Goal: Task Accomplishment & Management: Use online tool/utility

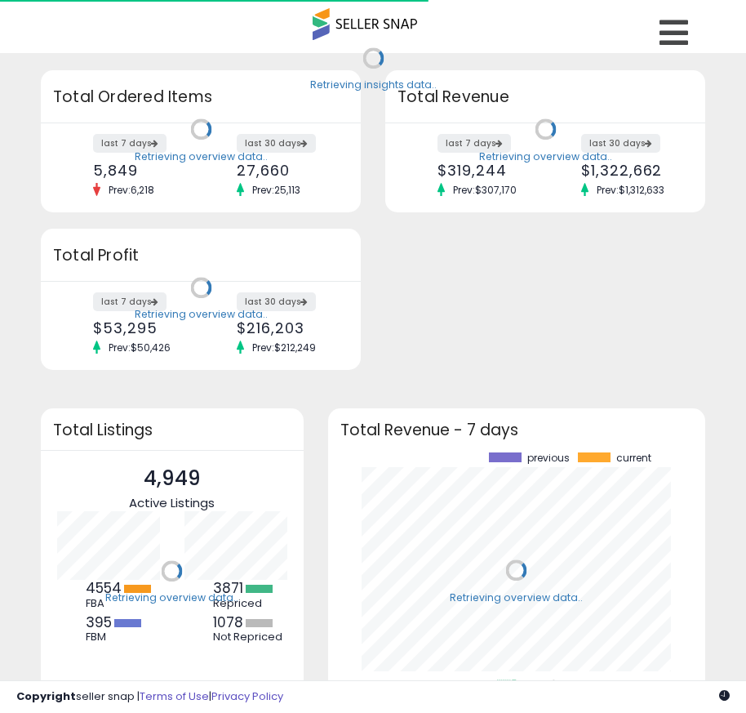
scroll to position [227, 345]
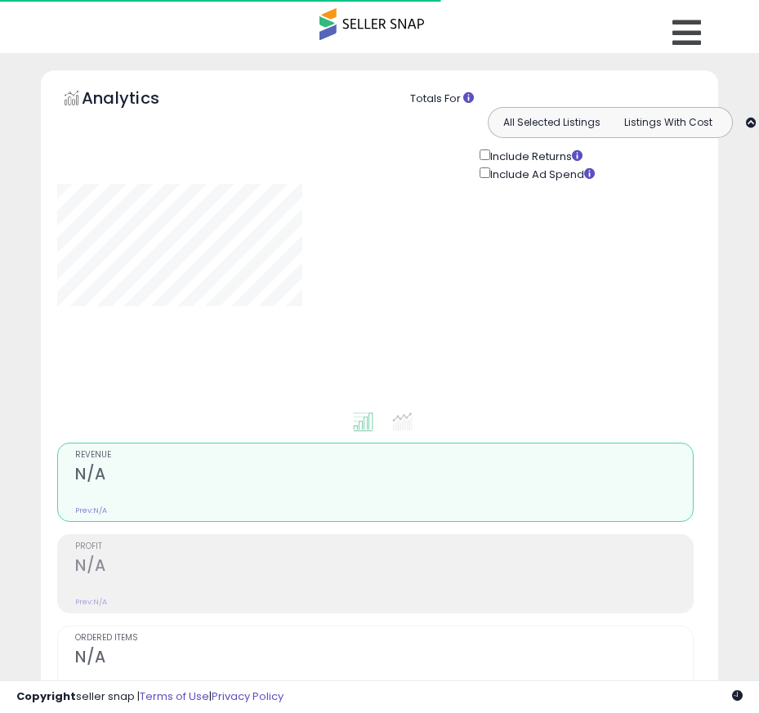
type input "**********"
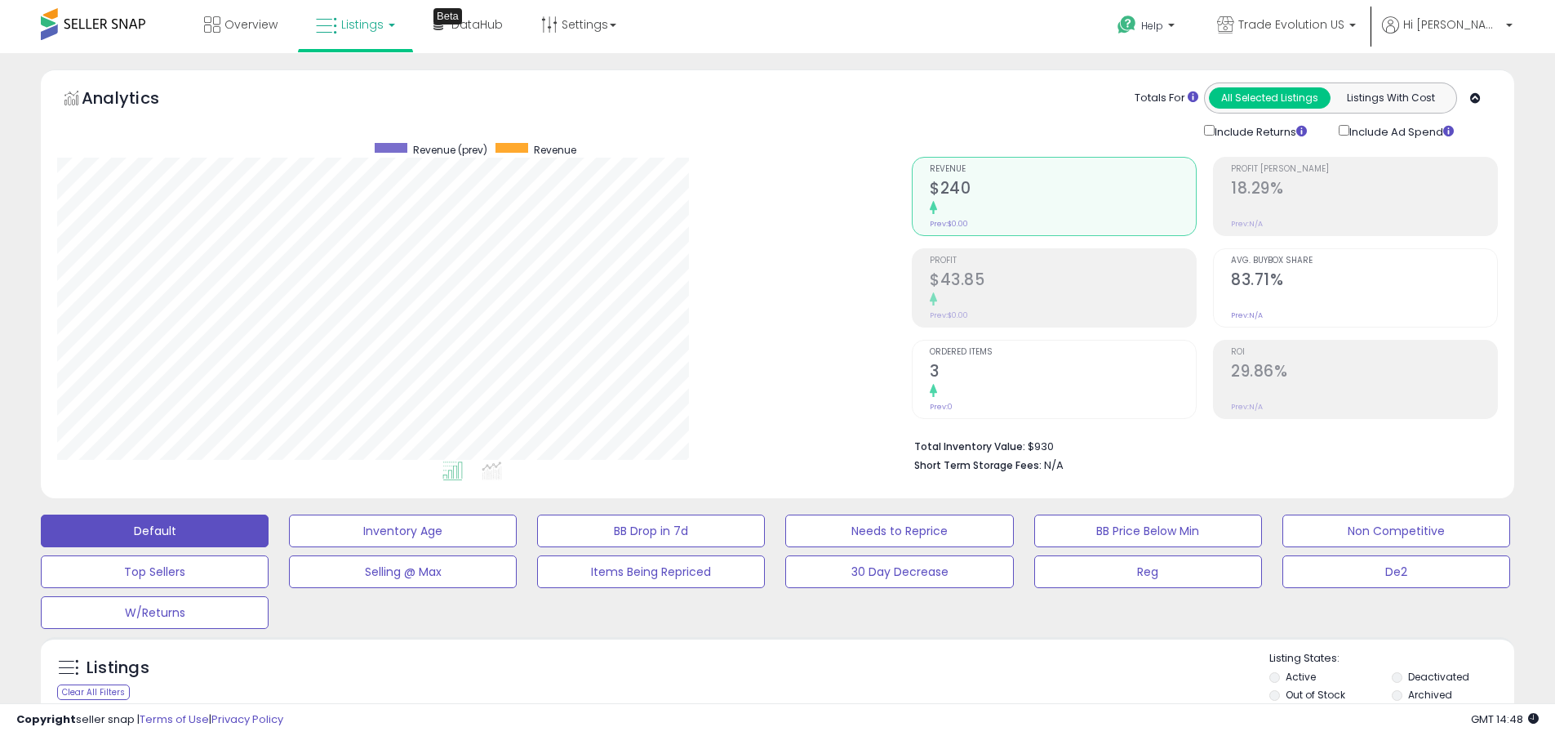
scroll to position [335, 855]
click at [758, 676] on label "Deactivated" at bounding box center [1438, 677] width 61 height 14
click at [758, 694] on label "Archived" at bounding box center [1430, 694] width 44 height 14
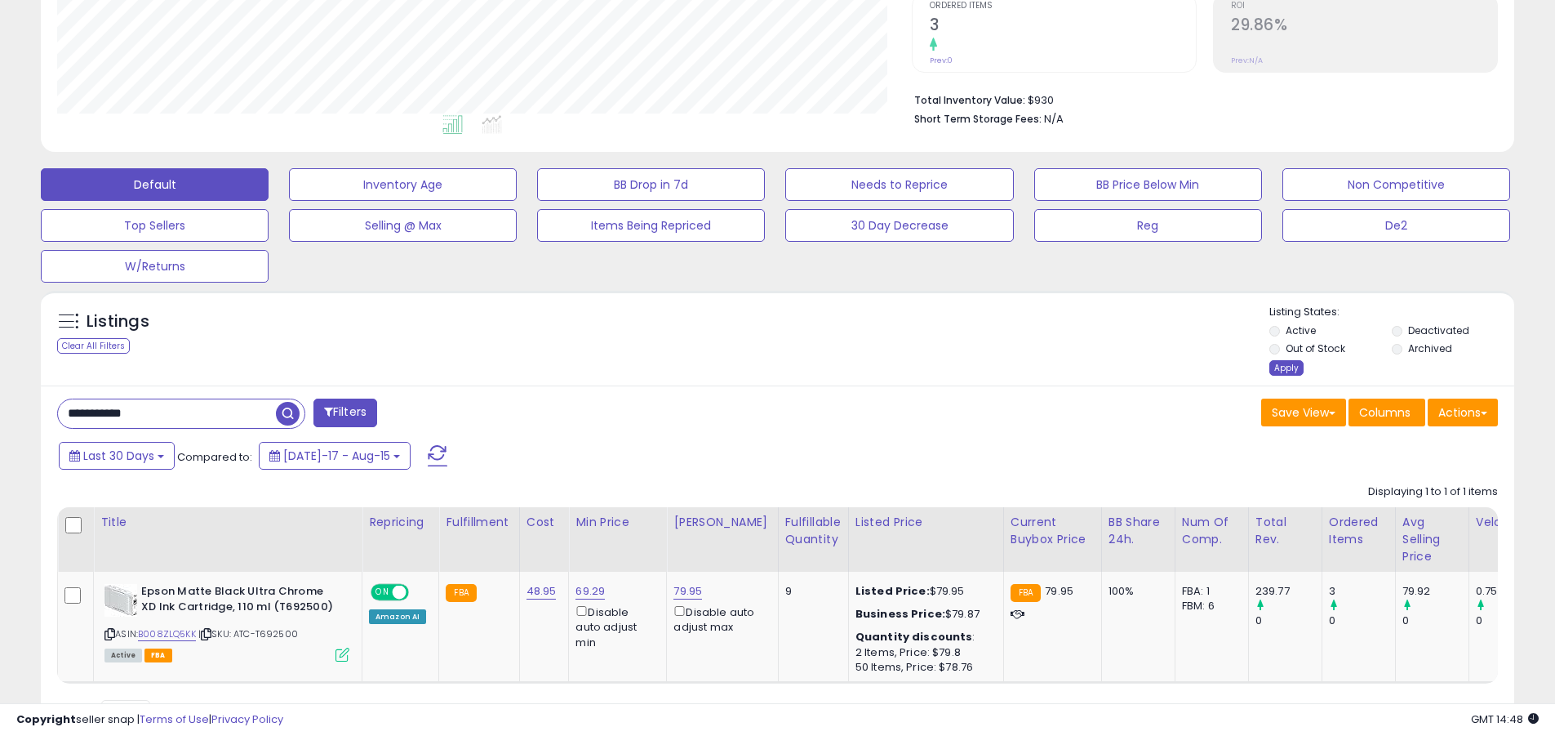
click at [758, 367] on div "Apply" at bounding box center [1287, 368] width 34 height 16
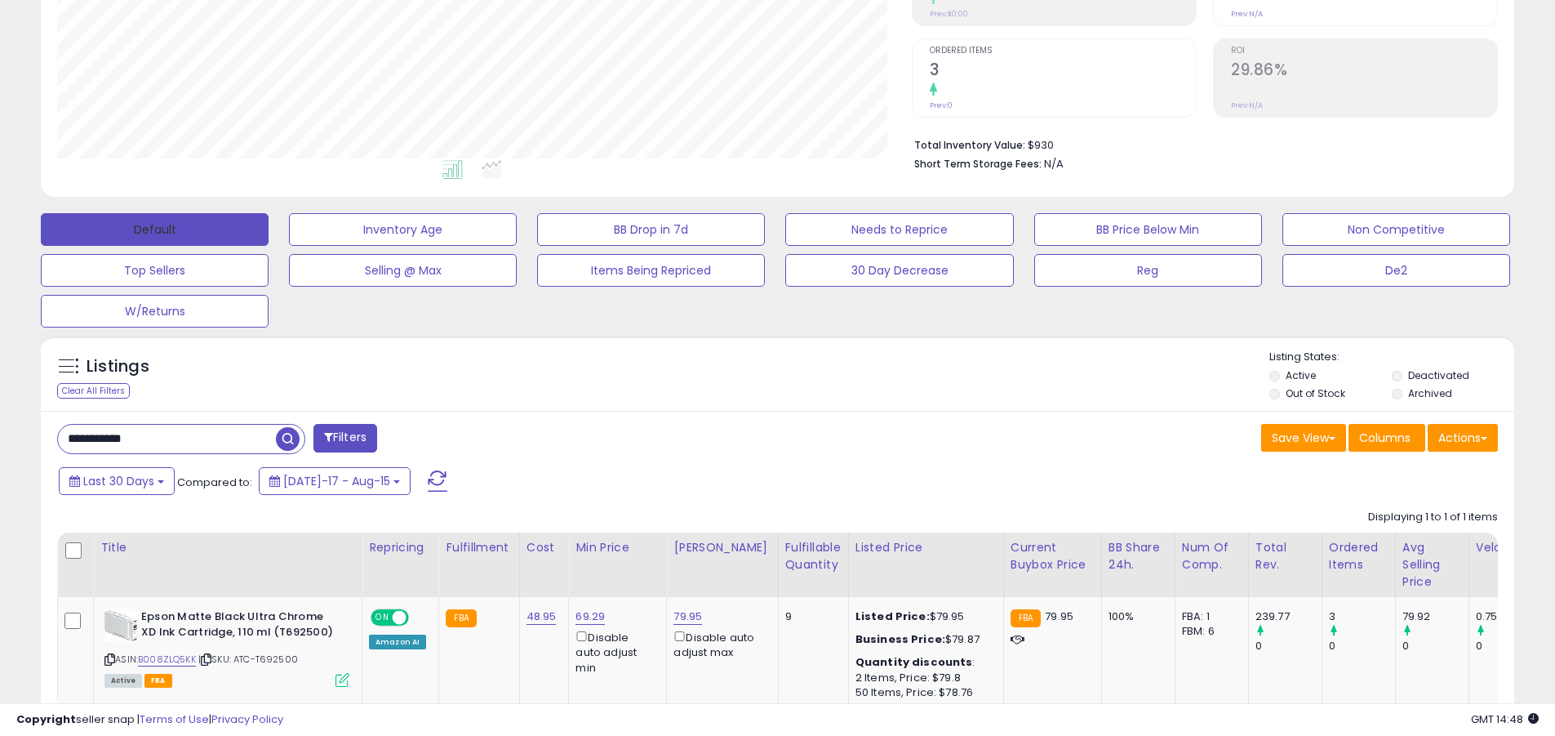
click at [154, 229] on button "Default" at bounding box center [155, 229] width 228 height 33
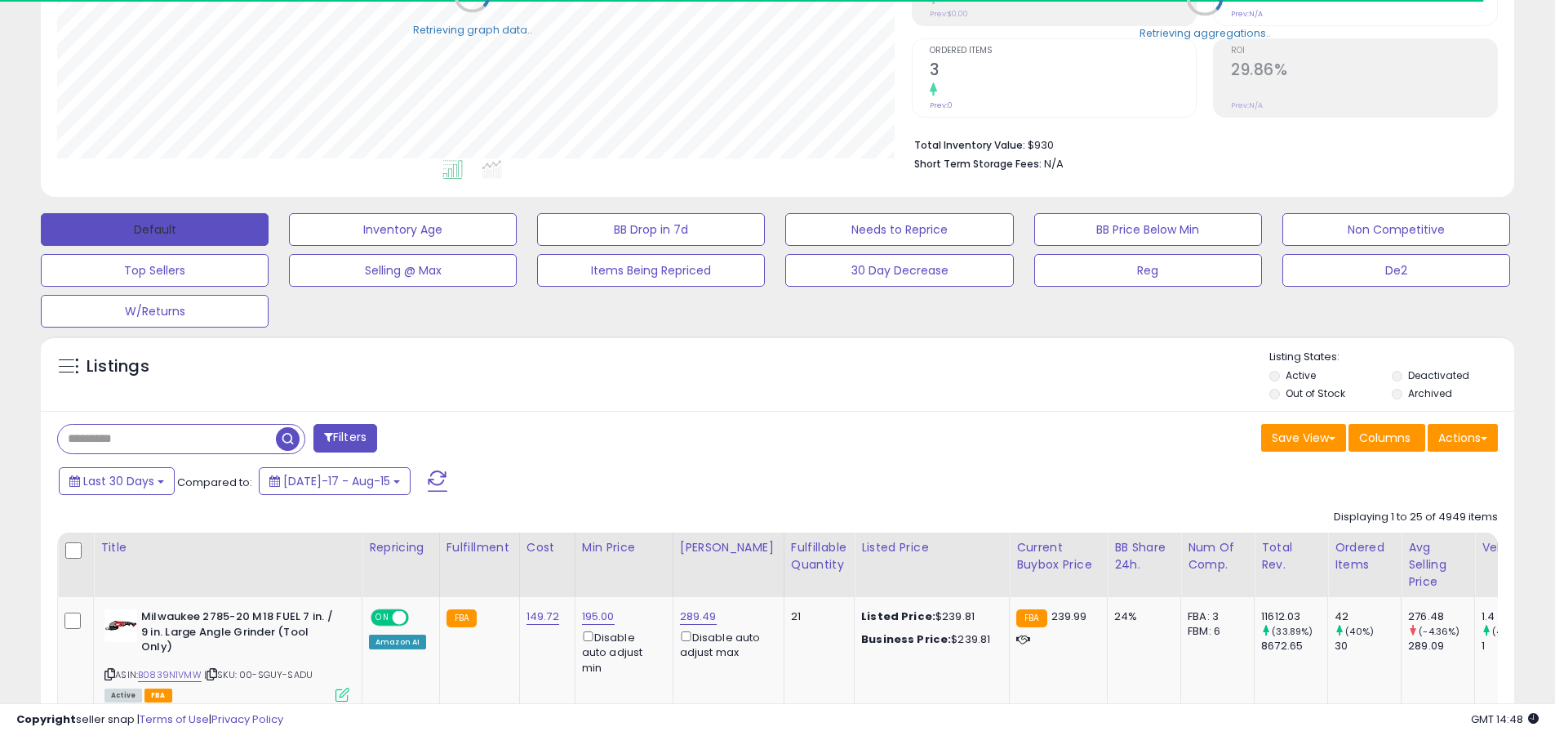
scroll to position [816148, 815628]
click at [428, 470] on span at bounding box center [438, 480] width 20 height 21
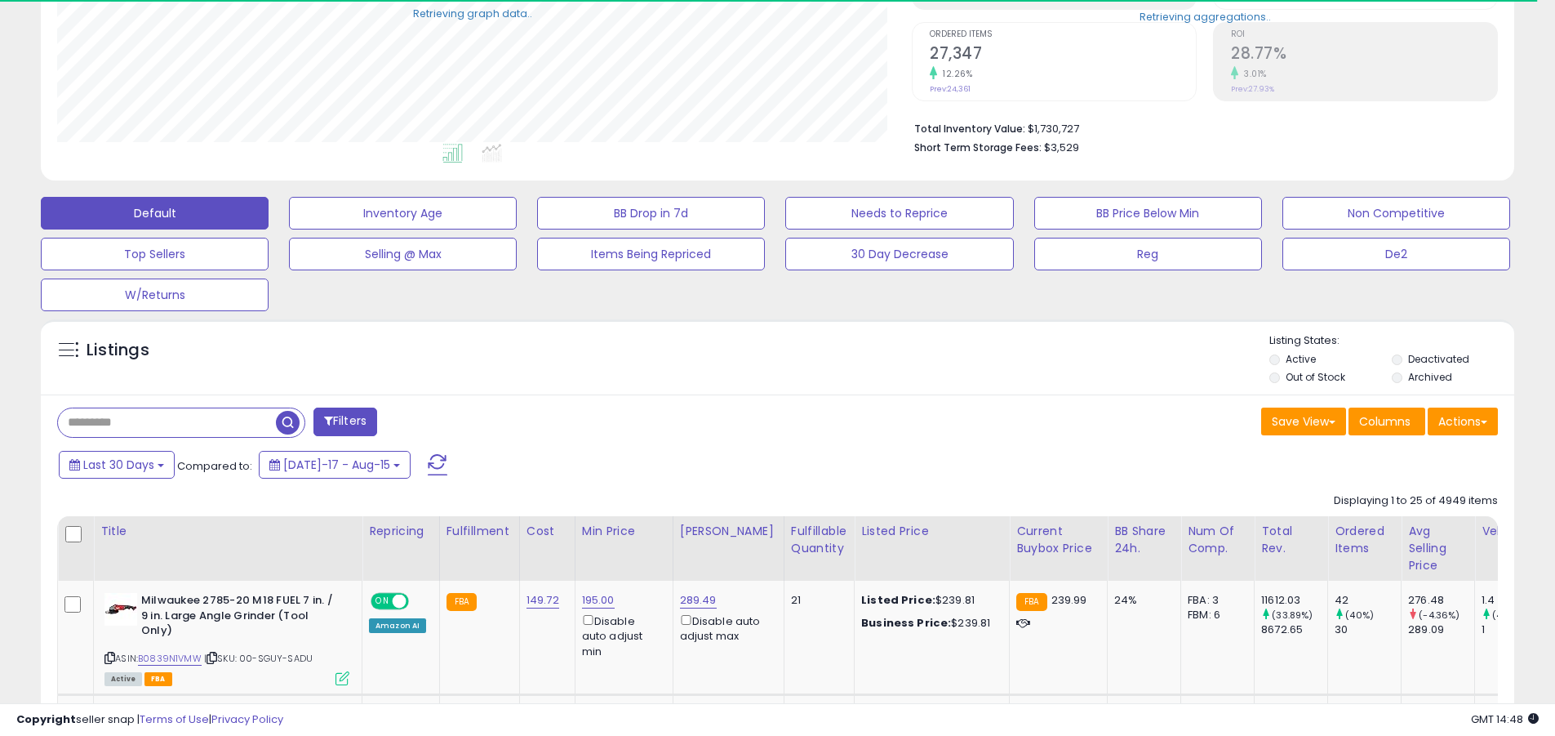
scroll to position [335, 855]
click at [167, 422] on input "text" at bounding box center [167, 422] width 218 height 29
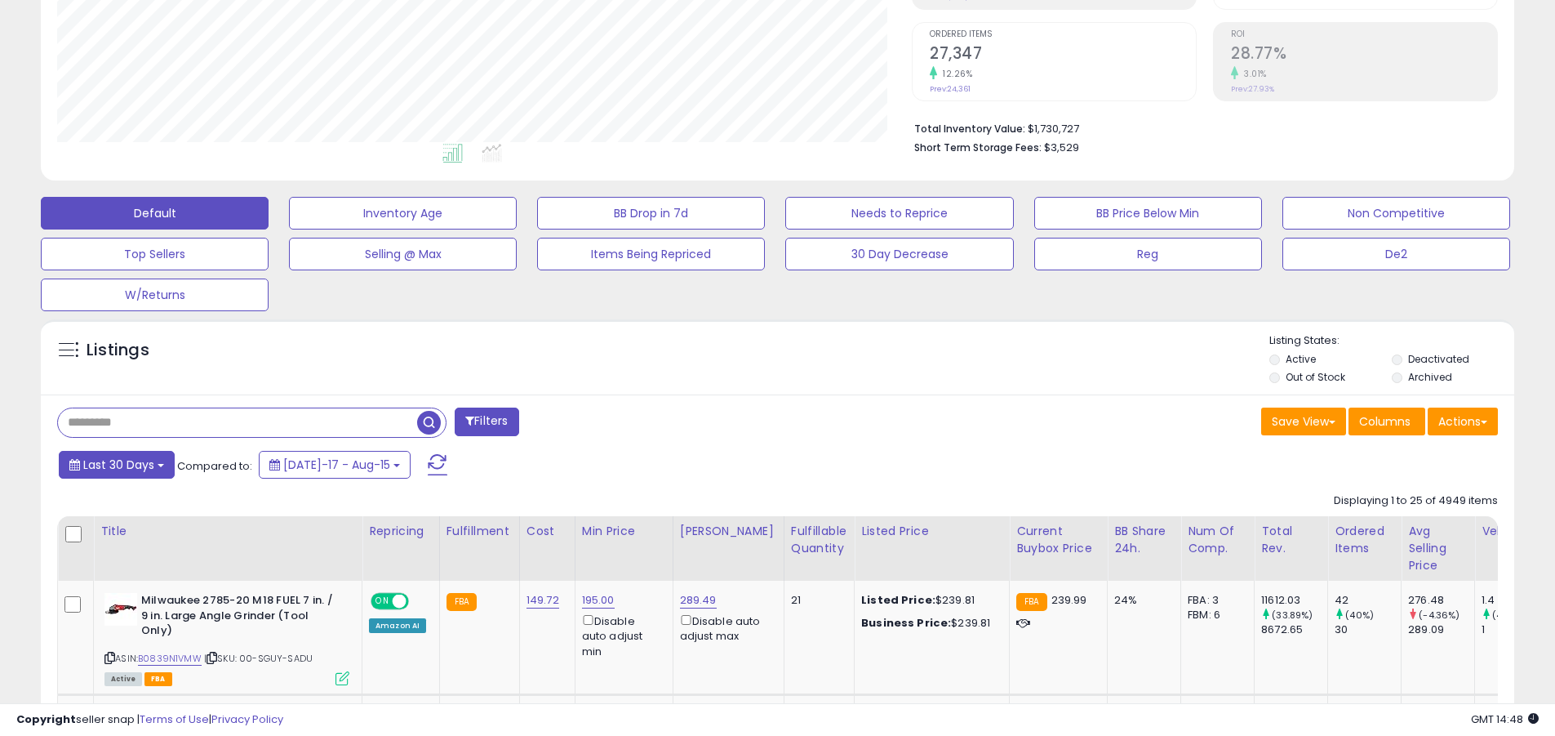
click at [116, 464] on span "Last 30 Days" at bounding box center [118, 464] width 71 height 16
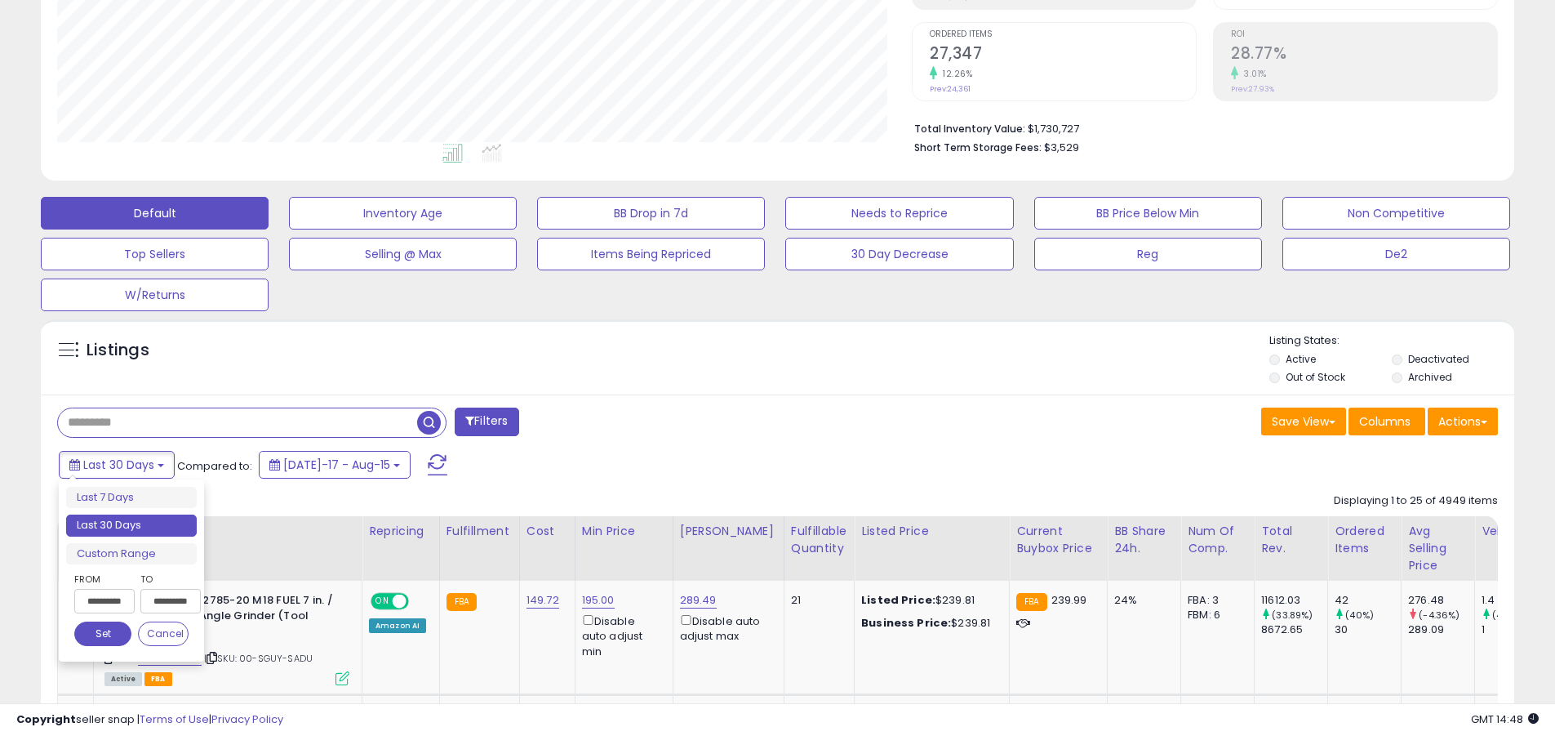
click at [131, 525] on li "Last 30 Days" at bounding box center [131, 525] width 131 height 22
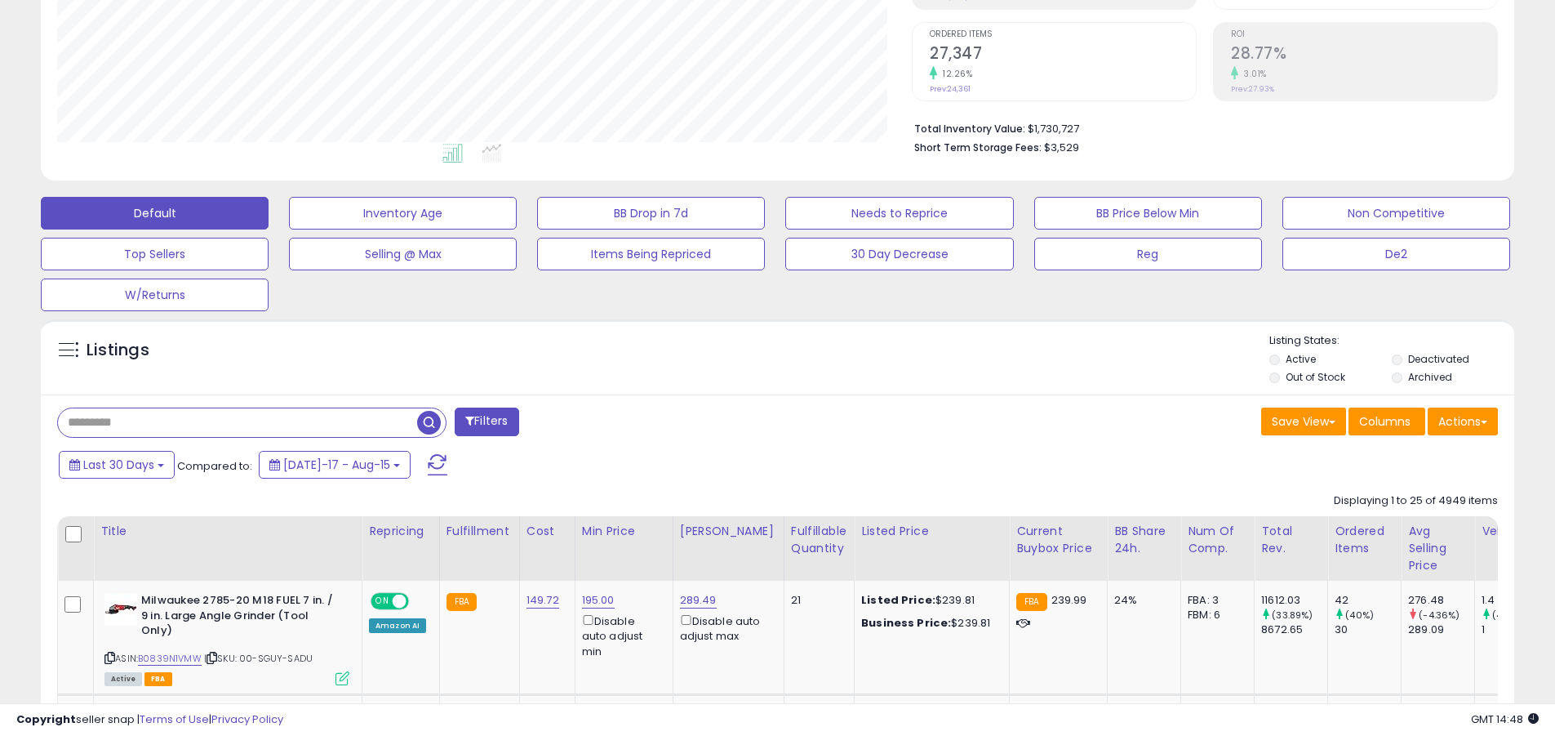
click at [238, 422] on input "text" at bounding box center [237, 422] width 359 height 29
click at [431, 420] on span "button" at bounding box center [429, 423] width 24 height 24
click at [758, 420] on button "Actions" at bounding box center [1463, 421] width 70 height 28
click at [0, 0] on link "Export All Columns" at bounding box center [0, 0] width 0 height 0
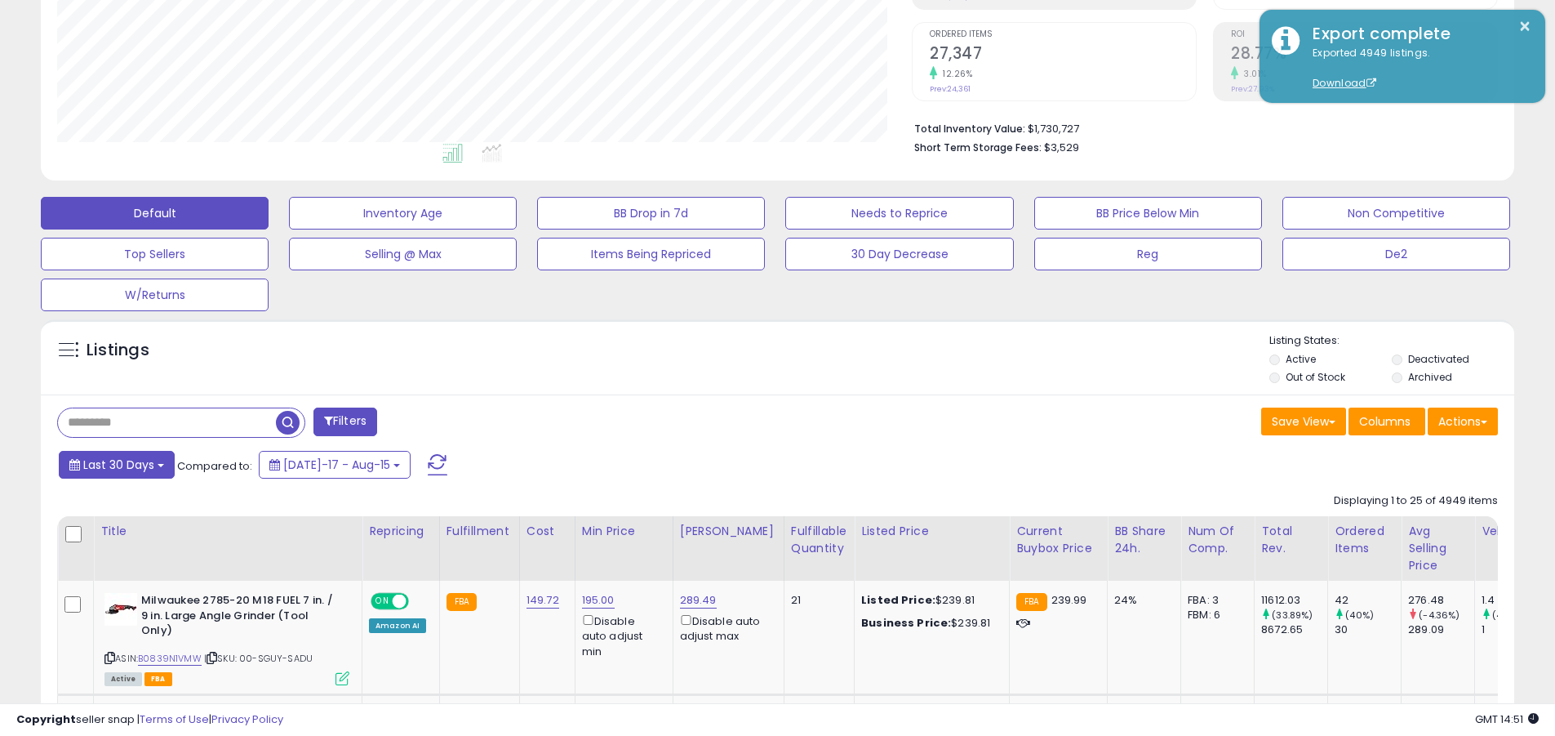
click at [116, 464] on span "Last 30 Days" at bounding box center [118, 464] width 71 height 16
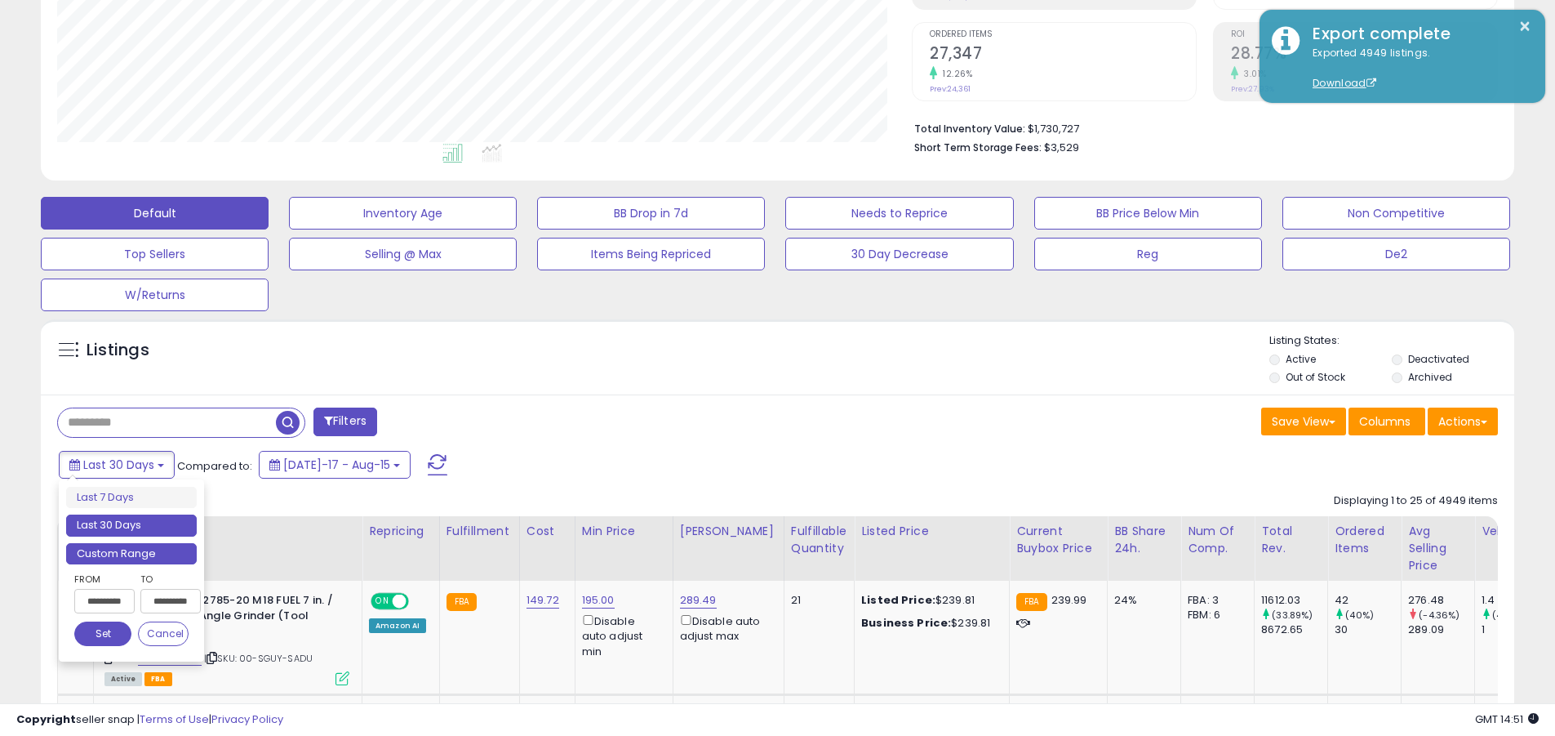
click at [131, 553] on li "Custom Range" at bounding box center [131, 554] width 131 height 22
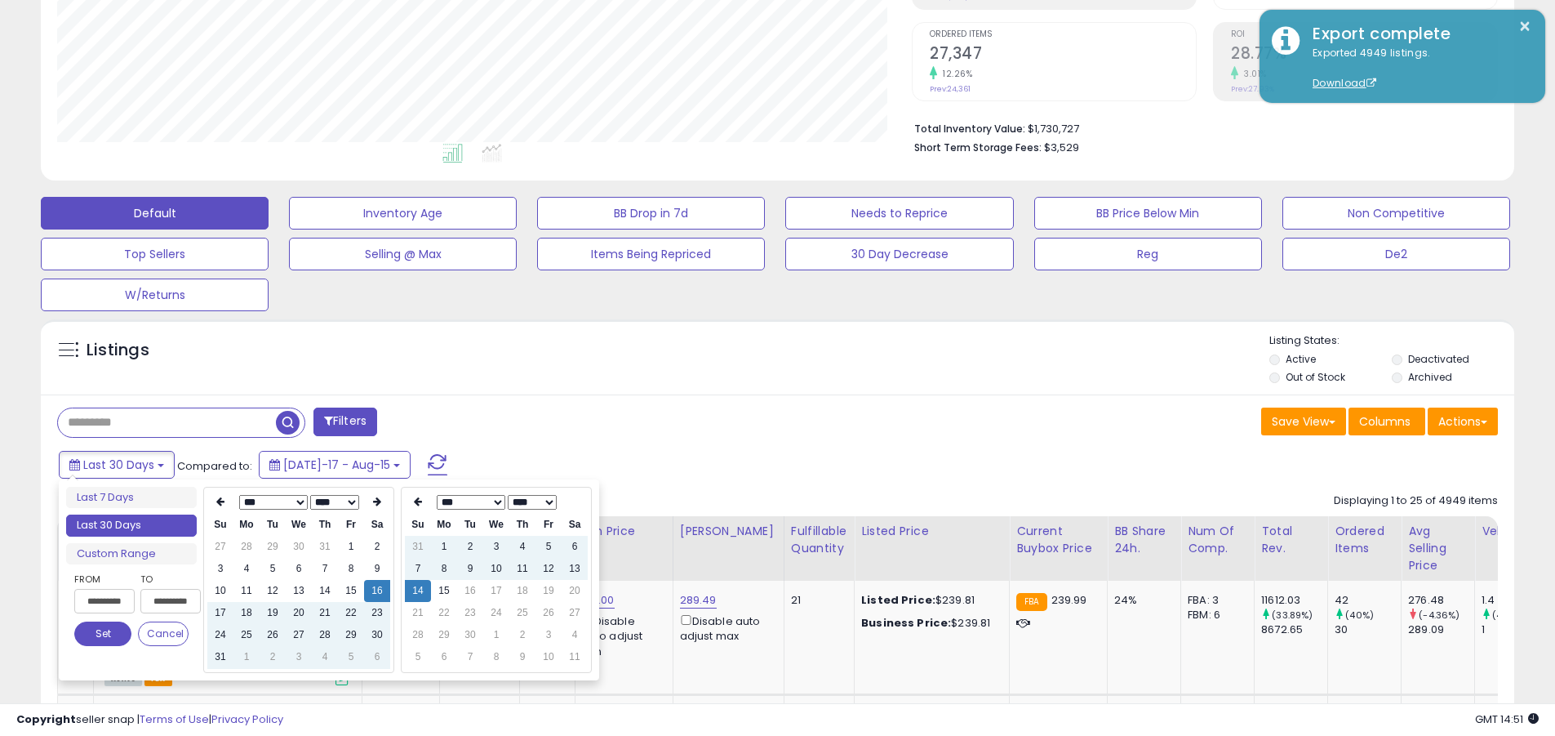
click at [105, 601] on input "**********" at bounding box center [104, 601] width 60 height 24
type input "**********"
click at [103, 634] on button "Set" at bounding box center [102, 633] width 57 height 24
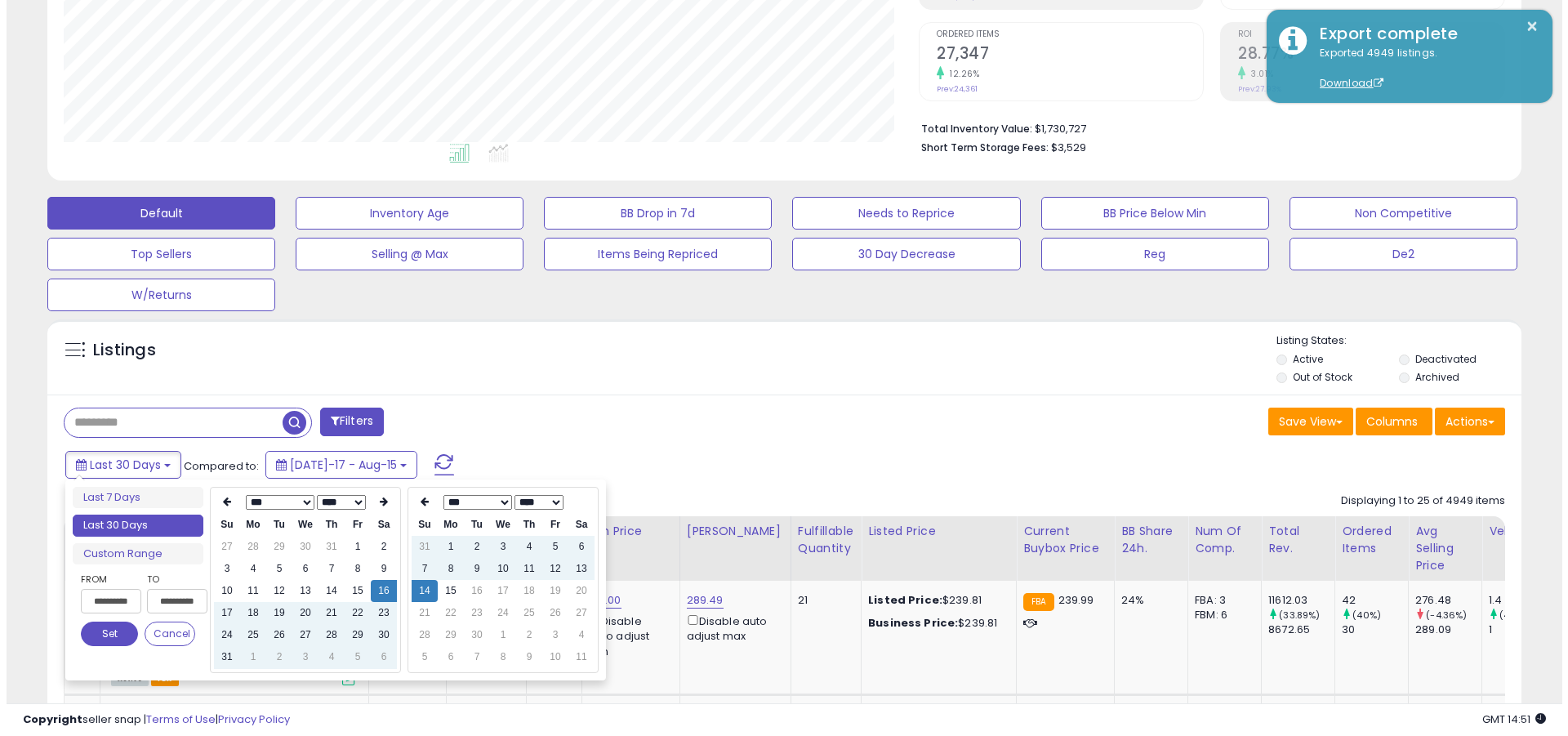
scroll to position [0, 0]
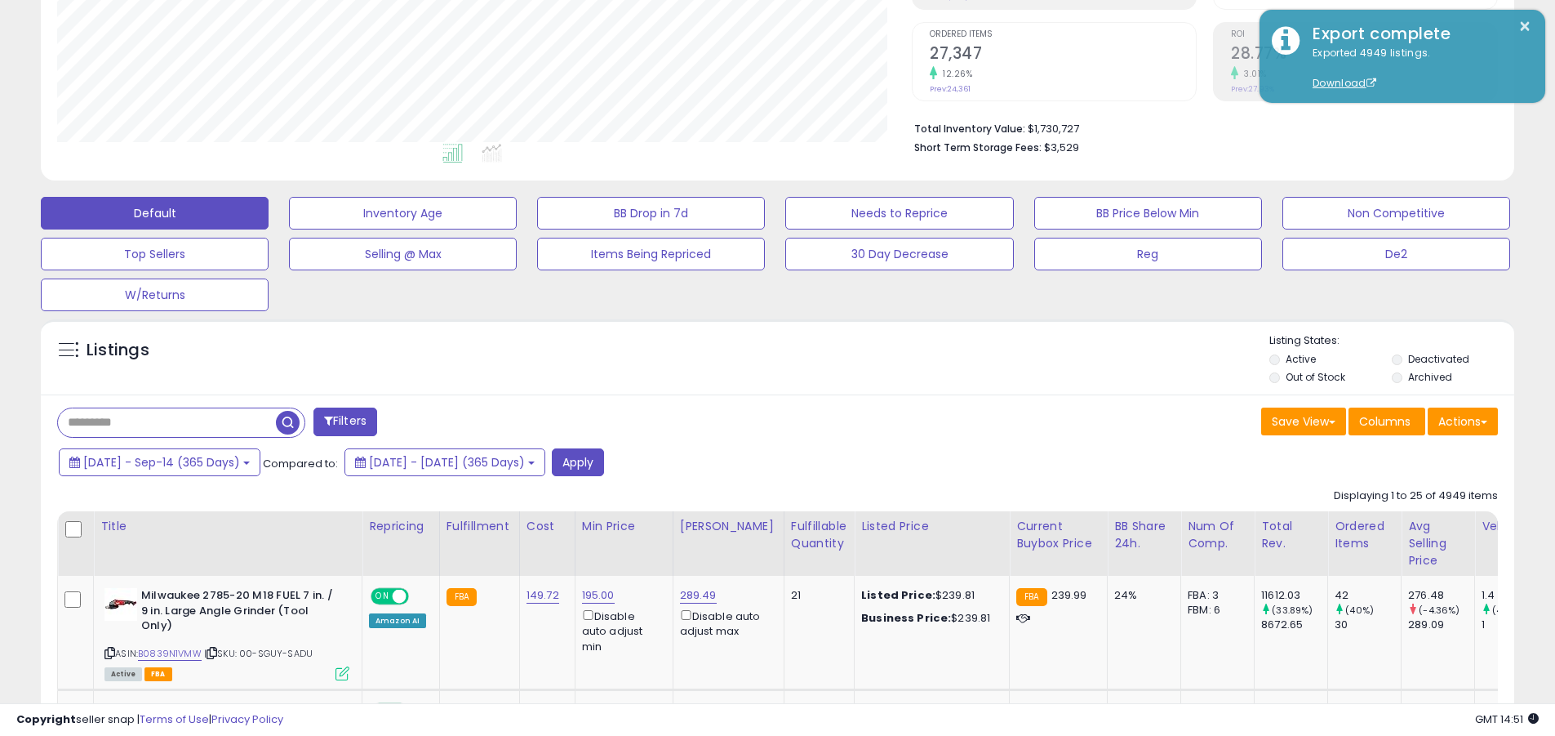
click at [167, 422] on input "text" at bounding box center [167, 422] width 218 height 29
click at [604, 461] on button "Apply" at bounding box center [578, 462] width 52 height 28
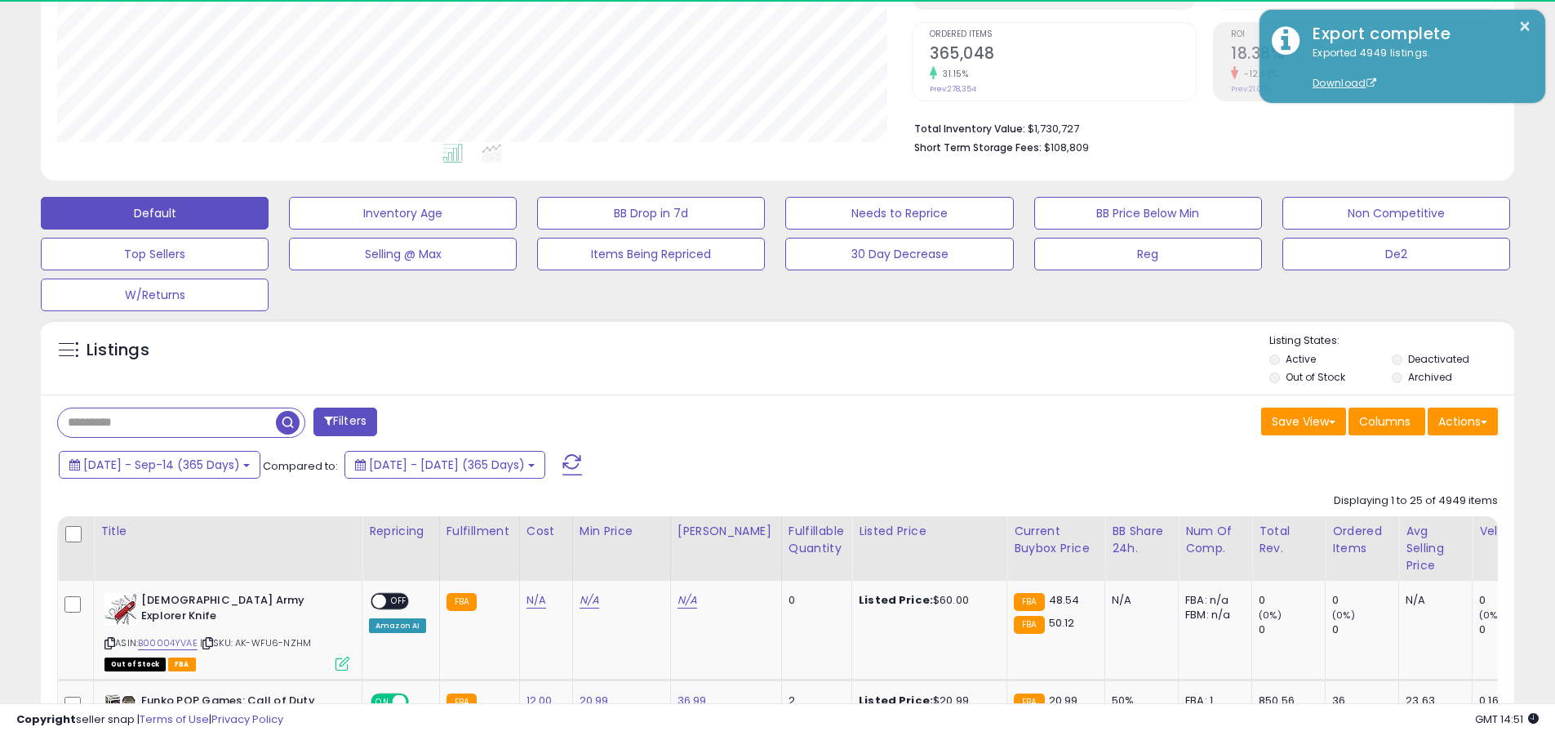
scroll to position [335, 855]
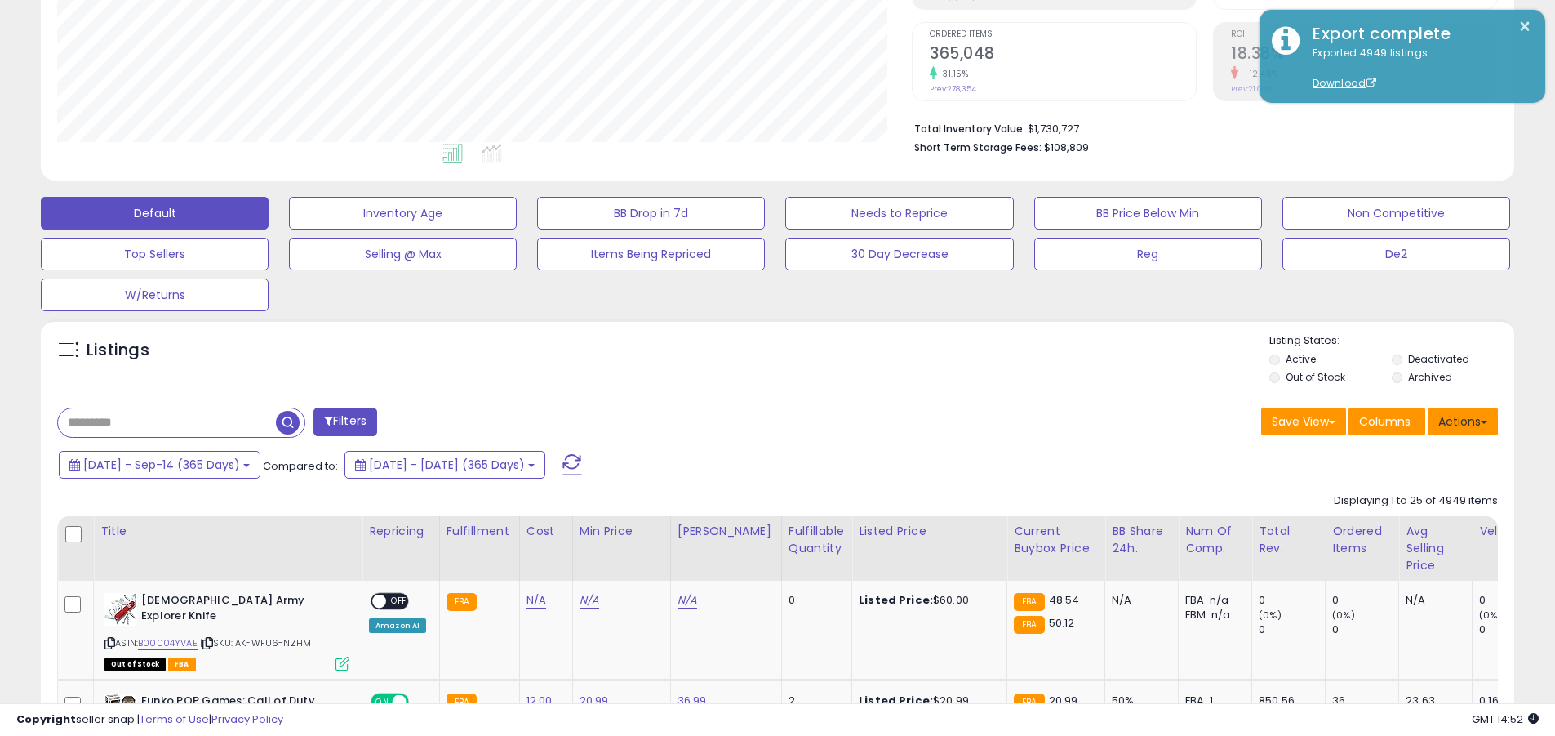
click at [758, 420] on button "Actions" at bounding box center [1463, 421] width 70 height 28
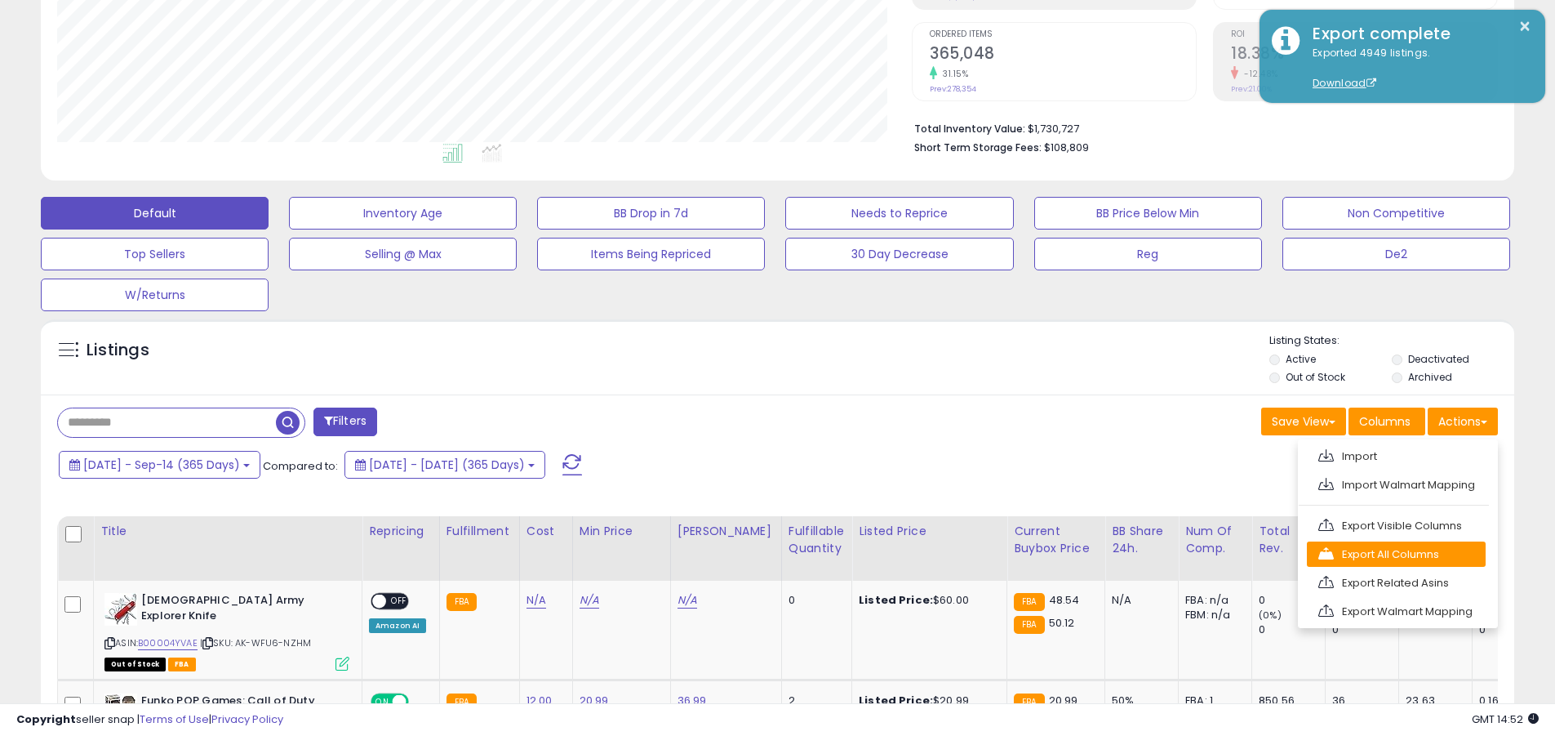
click at [758, 554] on link "Export All Columns" at bounding box center [1396, 553] width 179 height 25
